Goal: Information Seeking & Learning: Learn about a topic

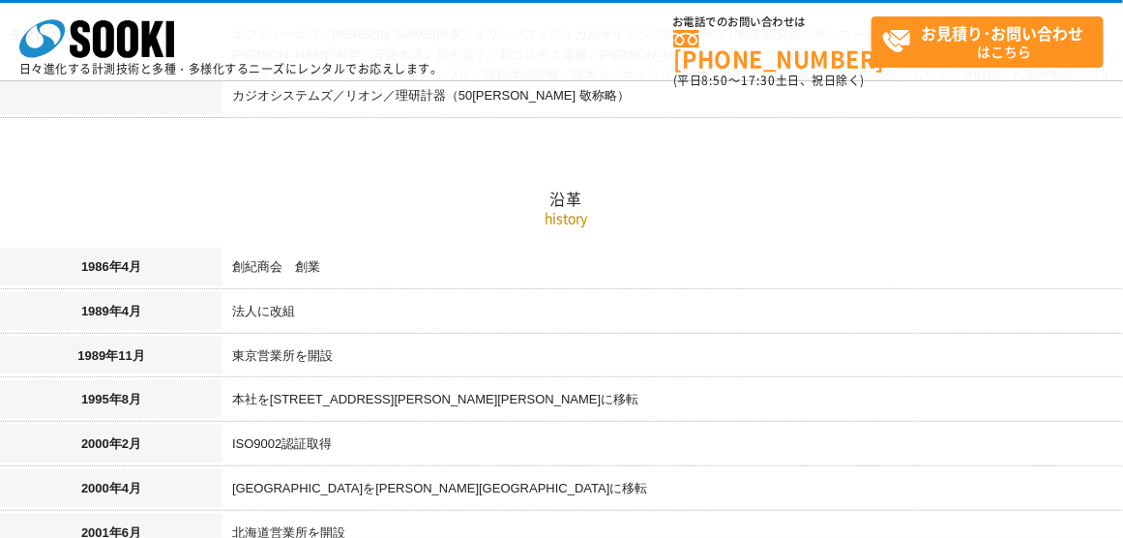
scroll to position [1257, 0]
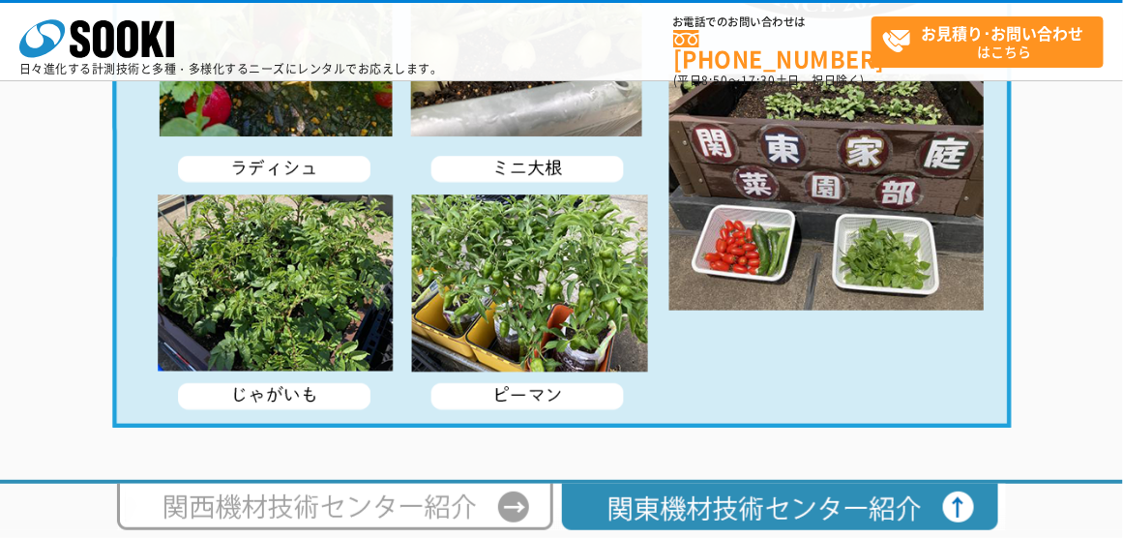
scroll to position [3953, 0]
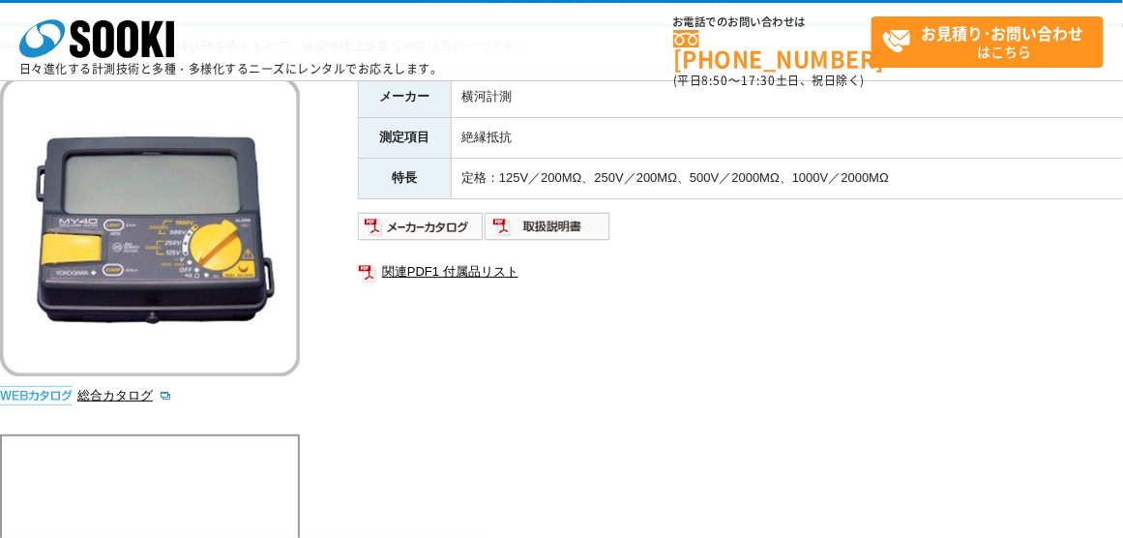
scroll to position [97, 0]
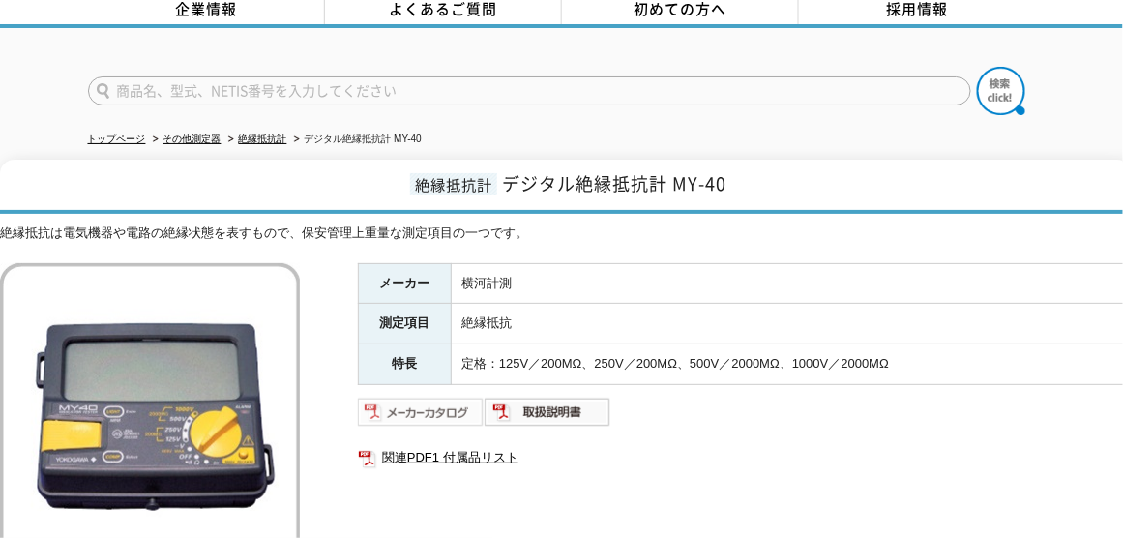
click at [445, 400] on img at bounding box center [421, 412] width 127 height 31
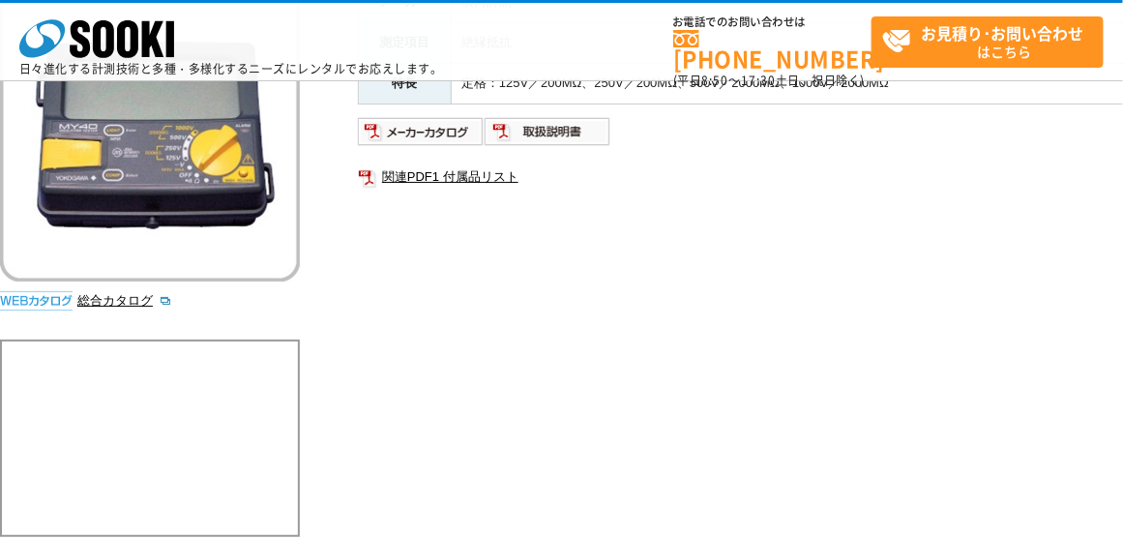
scroll to position [290, 0]
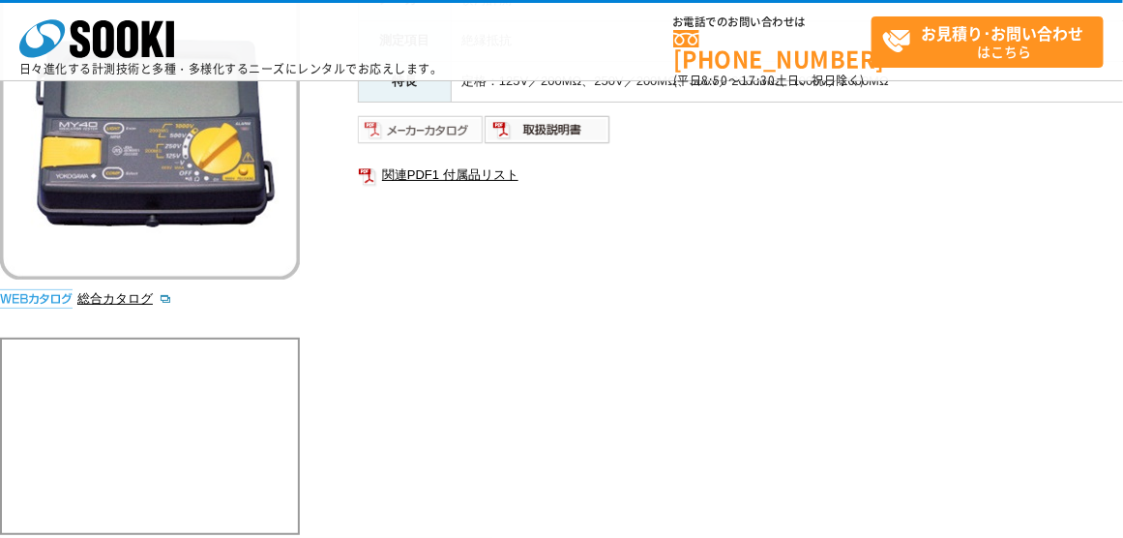
click at [438, 132] on img at bounding box center [421, 129] width 127 height 31
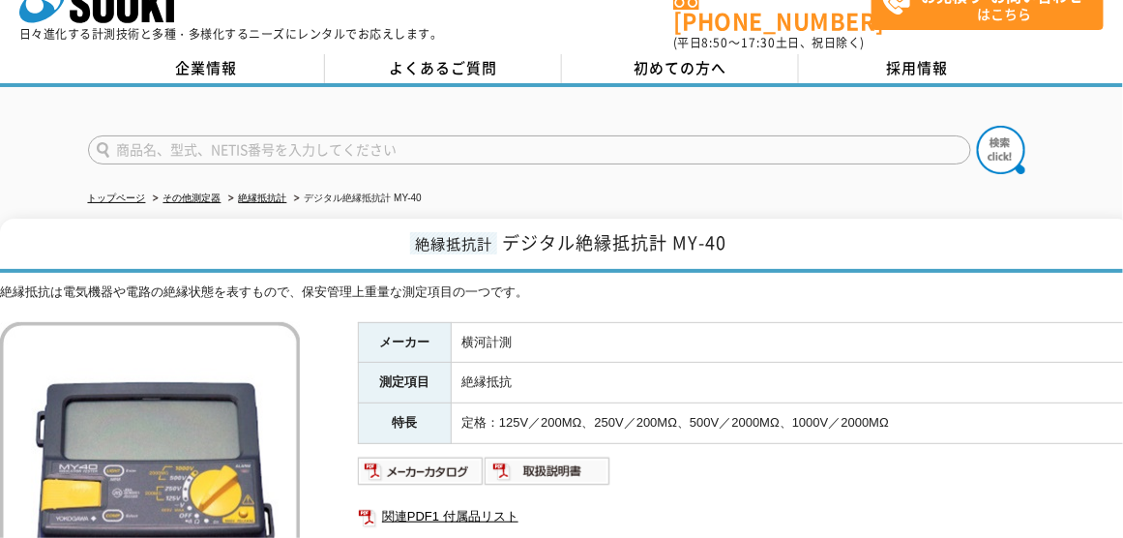
scroll to position [0, 0]
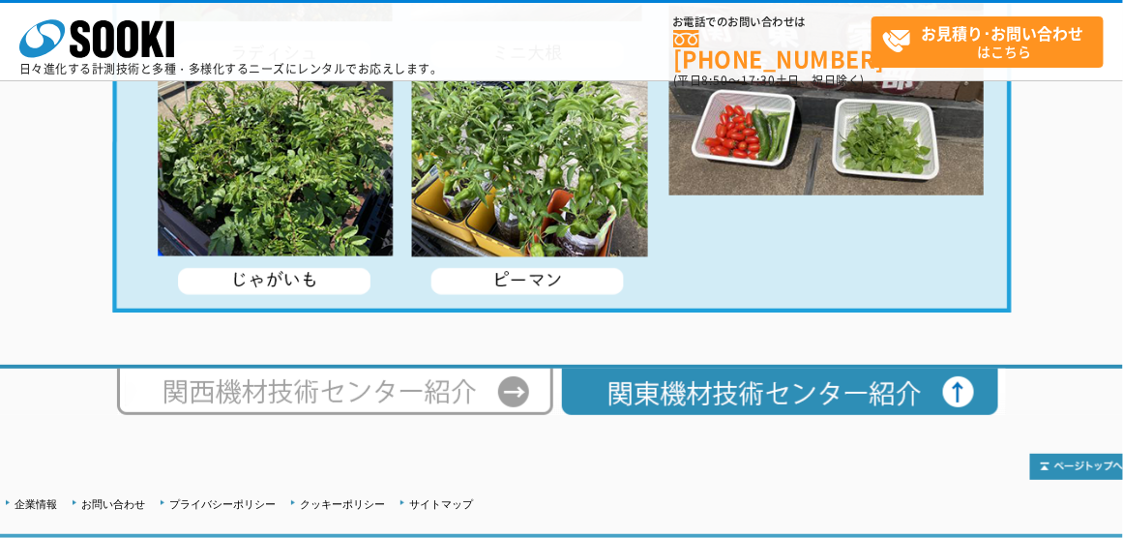
scroll to position [3953, 0]
